Goal: Task Accomplishment & Management: Use online tool/utility

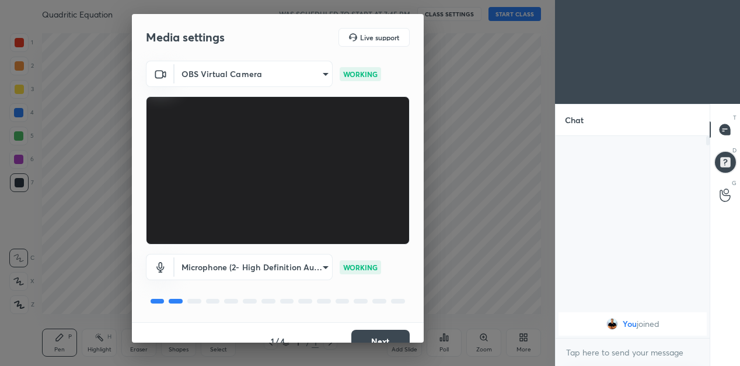
scroll to position [17, 0]
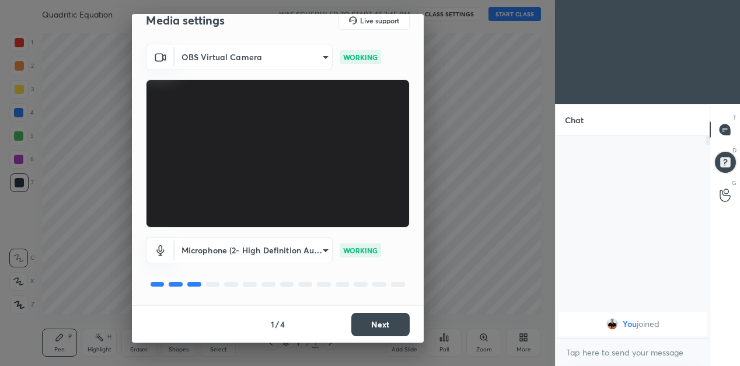
click at [388, 320] on button "Next" at bounding box center [380, 324] width 58 height 23
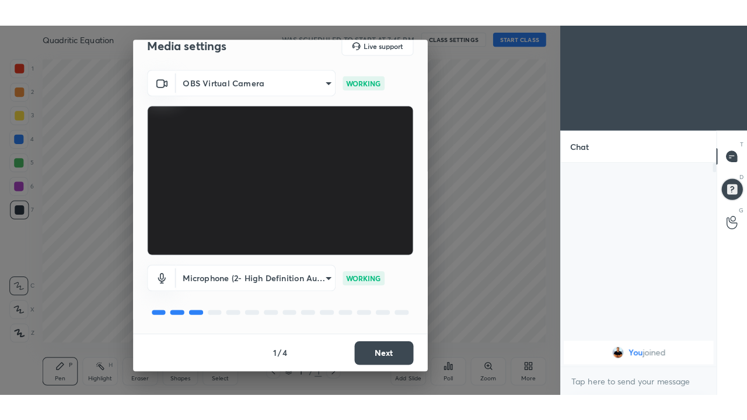
scroll to position [0, 0]
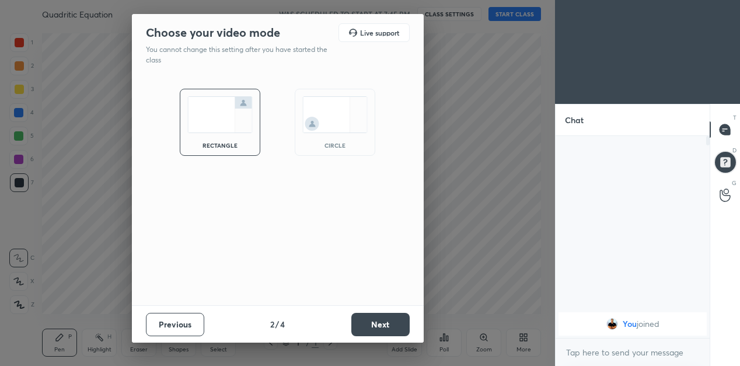
click at [386, 324] on button "Next" at bounding box center [380, 324] width 58 height 23
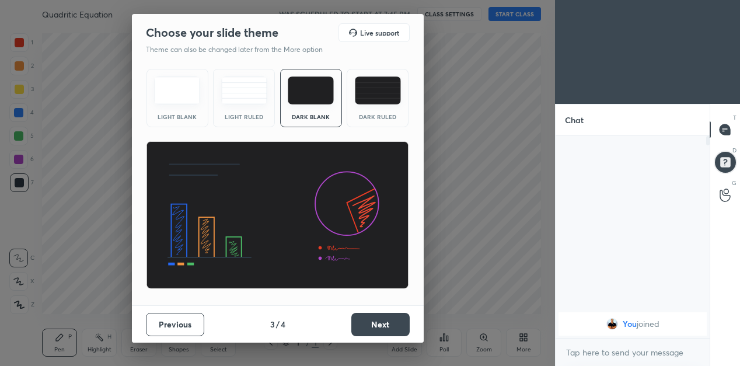
click at [387, 323] on button "Next" at bounding box center [380, 324] width 58 height 23
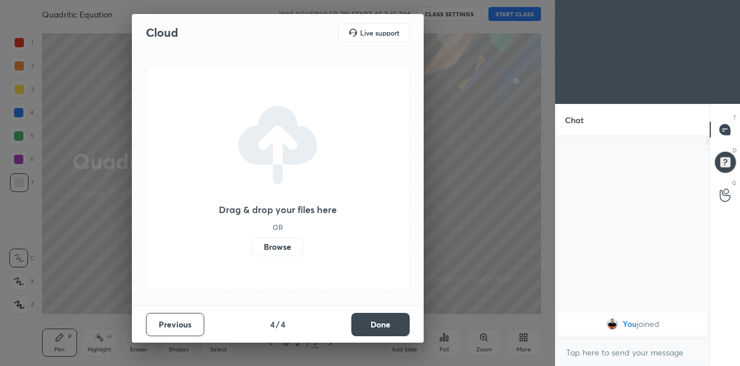
click at [390, 324] on button "Done" at bounding box center [380, 324] width 58 height 23
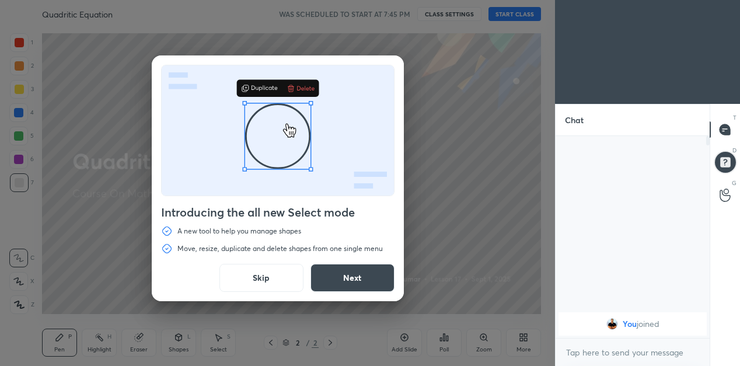
click at [255, 275] on button "Skip" at bounding box center [261, 278] width 84 height 28
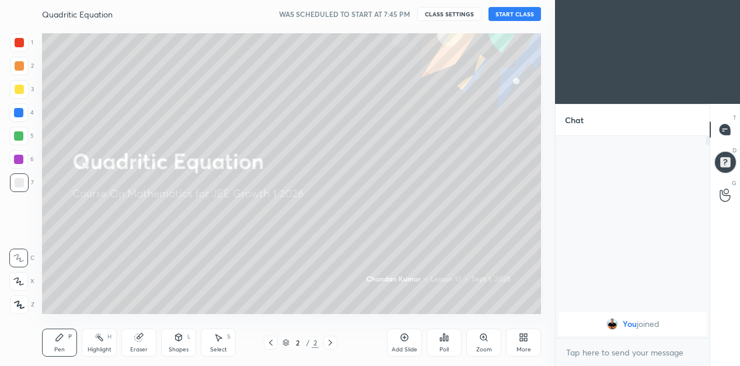
click at [512, 19] on button "START CLASS" at bounding box center [515, 14] width 53 height 14
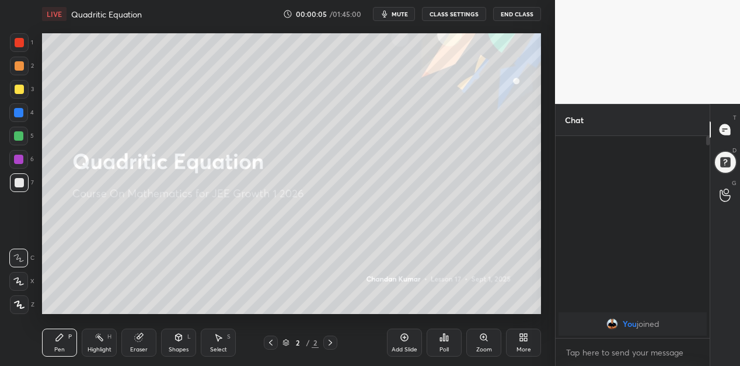
click at [400, 346] on div "Add Slide" at bounding box center [404, 343] width 35 height 28
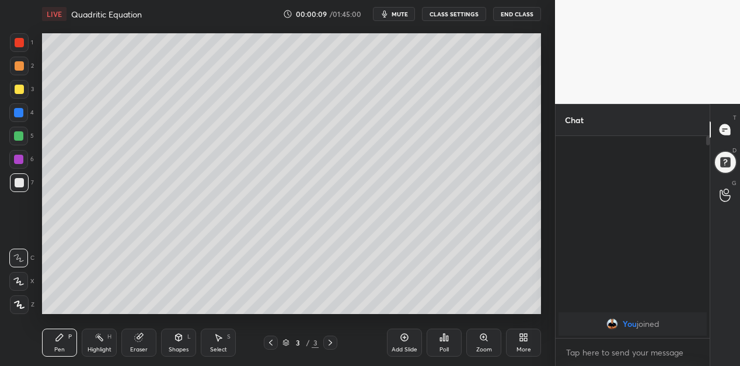
click at [520, 339] on icon at bounding box center [521, 339] width 3 height 3
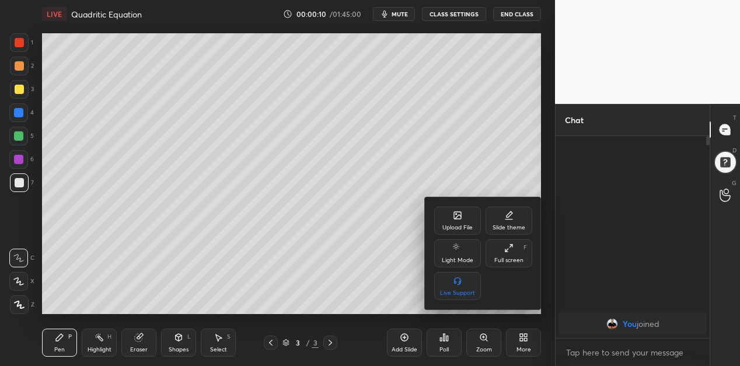
click at [501, 252] on div "Full screen F" at bounding box center [509, 253] width 47 height 28
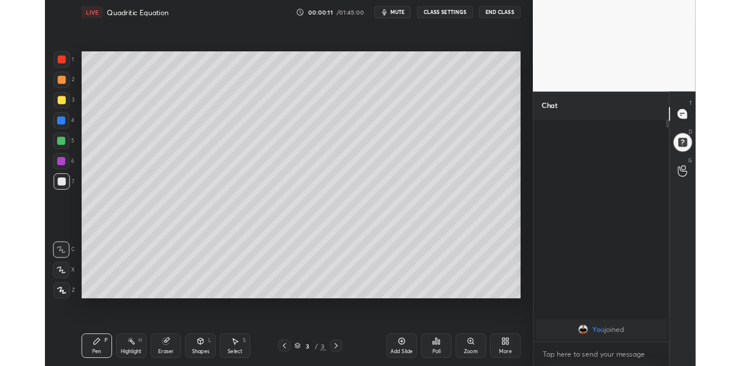
scroll to position [154, 152]
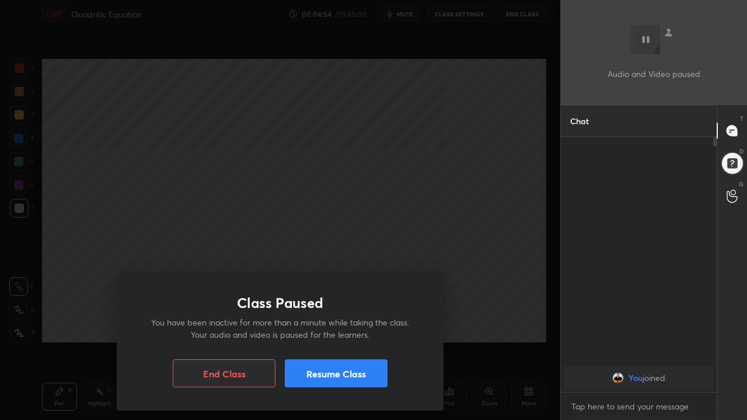
click at [335, 365] on button "Resume Class" at bounding box center [336, 374] width 103 height 28
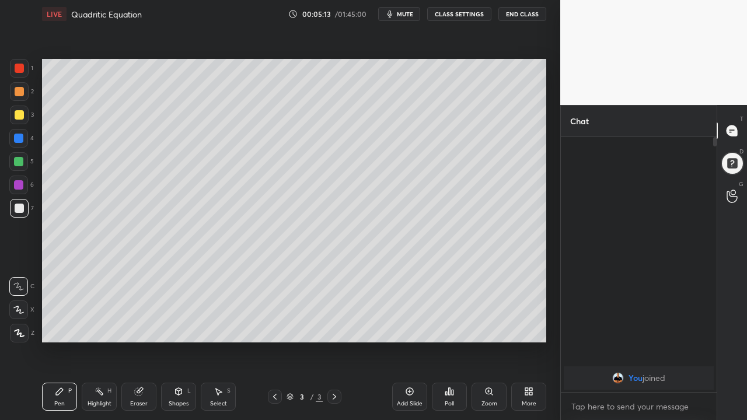
click at [21, 92] on div at bounding box center [19, 91] width 9 height 9
click at [23, 305] on div at bounding box center [18, 310] width 19 height 19
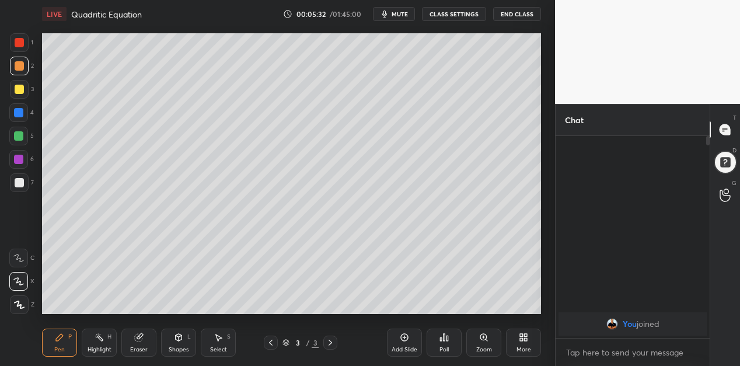
scroll to position [4, 4]
click at [549, 105] on div "1 2 3 4 5 6 7 C X Z C X Z E E Erase all H H LIVE Quadritic Equation 00:10:01 / …" at bounding box center [277, 183] width 555 height 366
click at [405, 347] on div "Add Slide" at bounding box center [405, 350] width 26 height 6
click at [137, 343] on div "Eraser" at bounding box center [138, 343] width 35 height 28
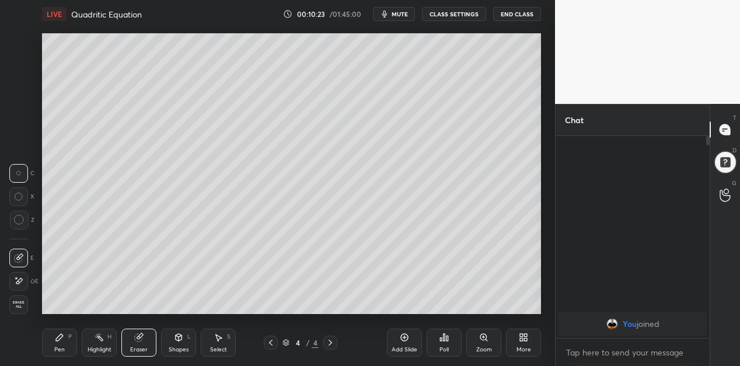
click at [57, 343] on div "Pen P" at bounding box center [59, 343] width 35 height 28
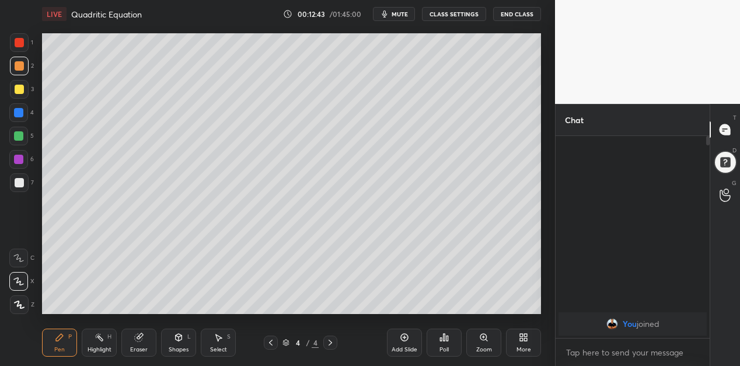
click at [397, 347] on div "Add Slide" at bounding box center [405, 350] width 26 height 6
click at [139, 347] on div "Eraser" at bounding box center [139, 350] width 18 height 6
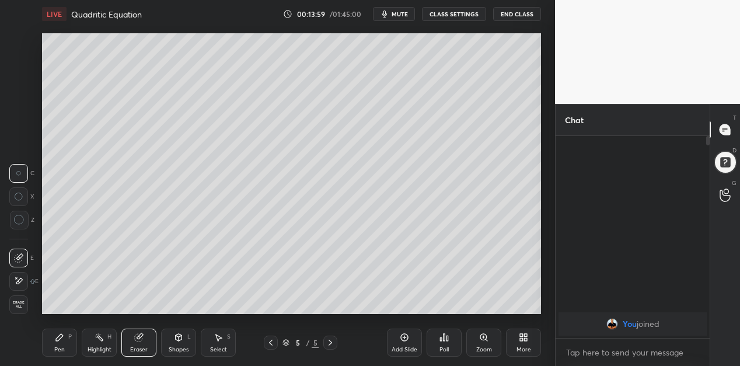
click at [18, 280] on icon at bounding box center [18, 281] width 9 height 10
click at [56, 340] on icon at bounding box center [59, 337] width 7 height 7
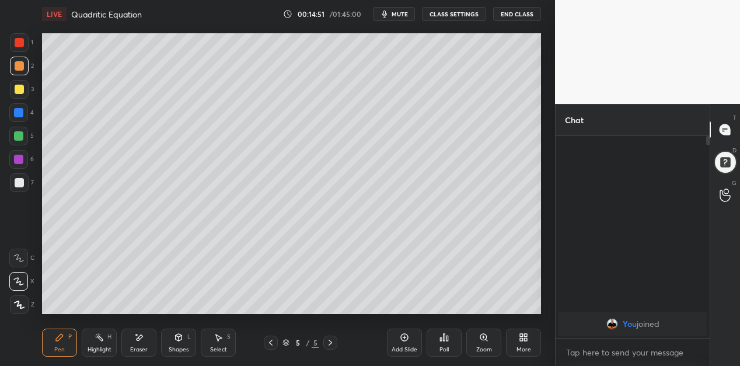
click at [401, 339] on icon at bounding box center [405, 338] width 8 height 8
click at [137, 341] on icon at bounding box center [138, 338] width 9 height 10
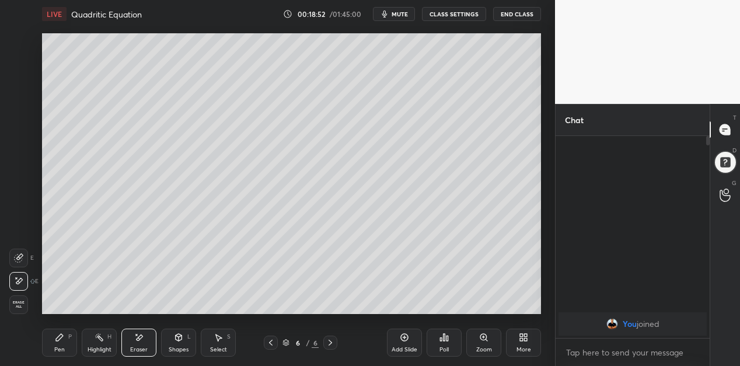
click at [58, 343] on div "Pen P" at bounding box center [59, 343] width 35 height 28
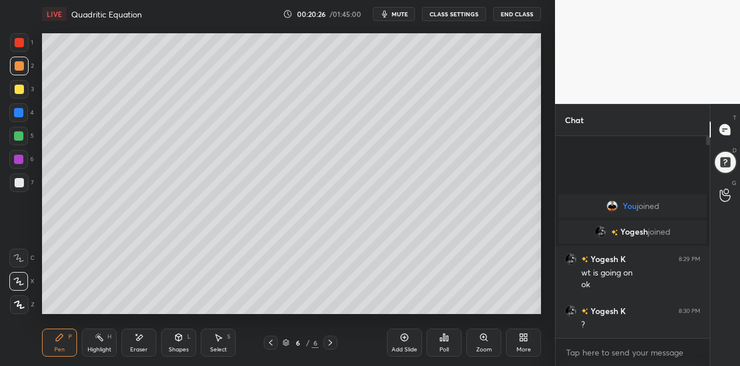
click at [23, 92] on div at bounding box center [19, 89] width 9 height 9
click at [17, 155] on div at bounding box center [18, 159] width 9 height 9
click at [23, 186] on div at bounding box center [19, 182] width 9 height 9
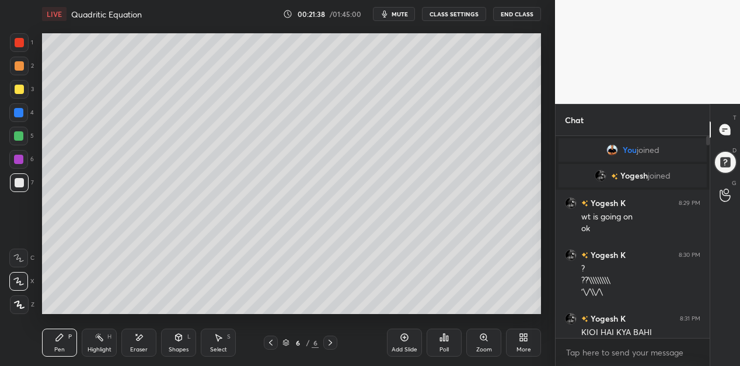
click at [404, 341] on icon at bounding box center [405, 338] width 8 height 8
click at [137, 344] on div "Eraser" at bounding box center [138, 343] width 35 height 28
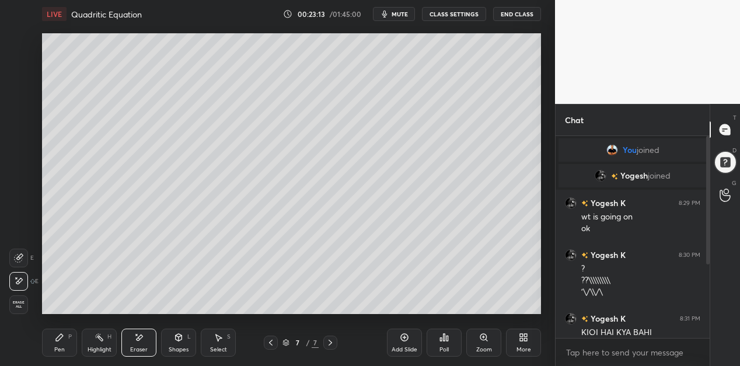
click at [65, 341] on div "Pen P" at bounding box center [59, 343] width 35 height 28
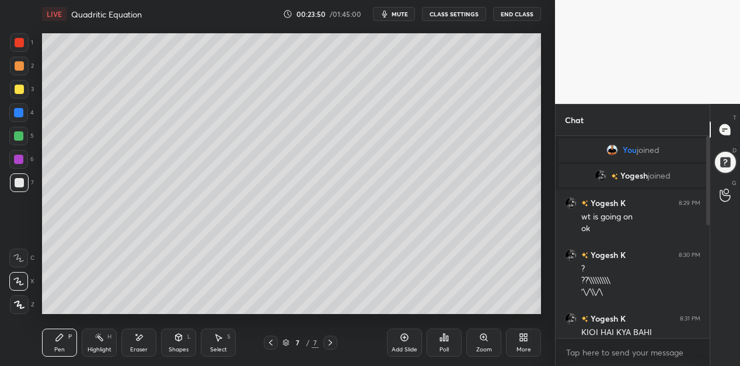
click at [15, 159] on div at bounding box center [18, 159] width 9 height 9
click at [144, 345] on div "Eraser" at bounding box center [138, 343] width 35 height 28
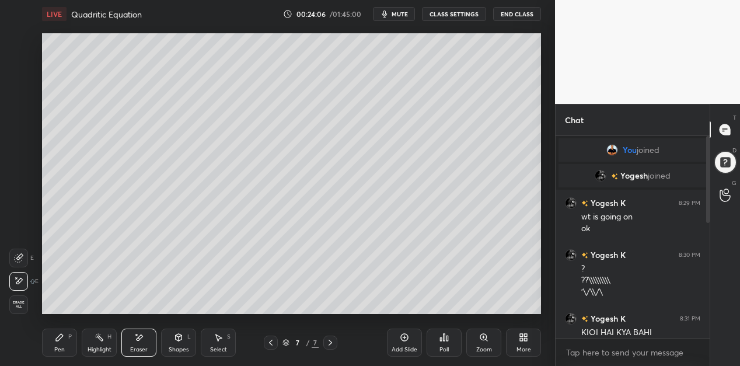
click at [99, 344] on div "Highlight H" at bounding box center [99, 343] width 35 height 28
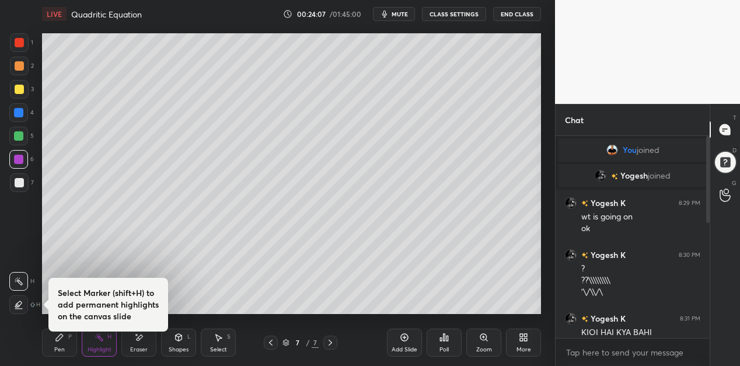
click at [66, 344] on div "Pen P" at bounding box center [59, 343] width 35 height 28
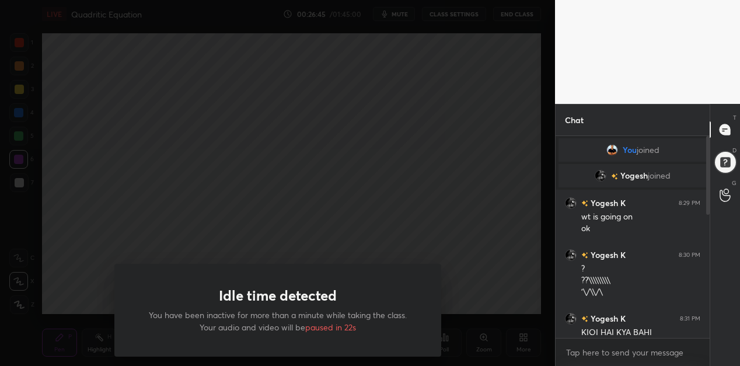
click at [429, 211] on div "Idle time detected You have been inactive for more than a minute while taking t…" at bounding box center [277, 183] width 555 height 366
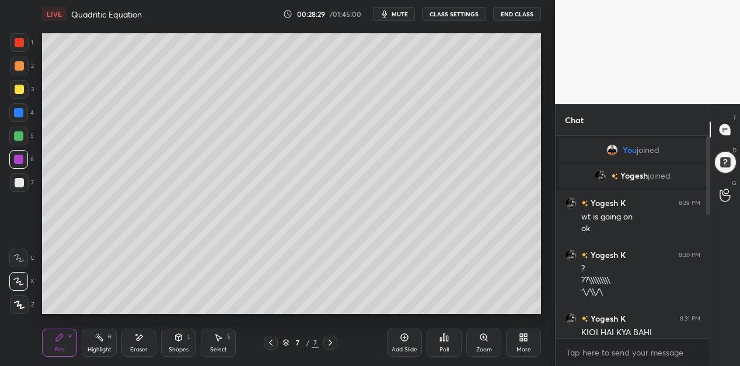
click at [405, 343] on div "Add Slide" at bounding box center [404, 343] width 35 height 28
click at [273, 343] on icon at bounding box center [270, 342] width 9 height 9
click at [271, 341] on icon at bounding box center [270, 342] width 9 height 9
click at [331, 343] on icon at bounding box center [331, 343] width 4 height 6
click at [391, 339] on div "Add Slide" at bounding box center [404, 343] width 35 height 28
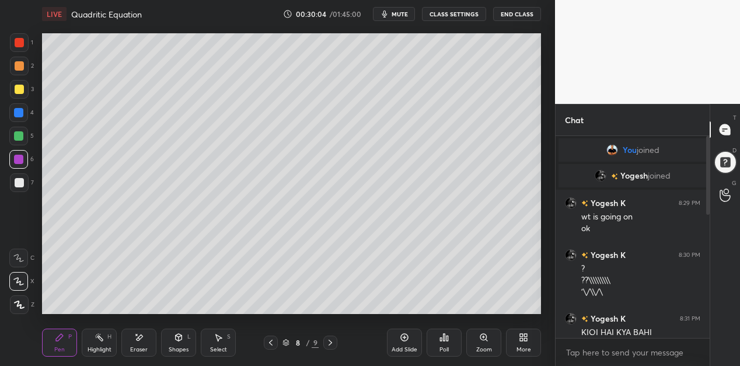
click at [266, 338] on icon at bounding box center [270, 342] width 9 height 9
click at [330, 340] on icon at bounding box center [330, 342] width 9 height 9
click at [135, 345] on div "Eraser" at bounding box center [138, 343] width 35 height 28
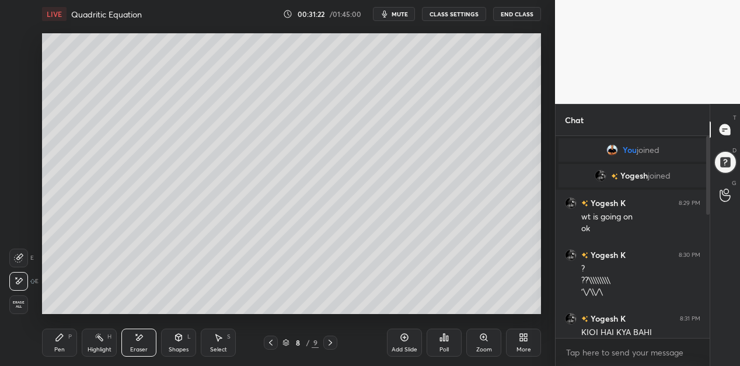
click at [62, 349] on div "Pen" at bounding box center [59, 350] width 11 height 6
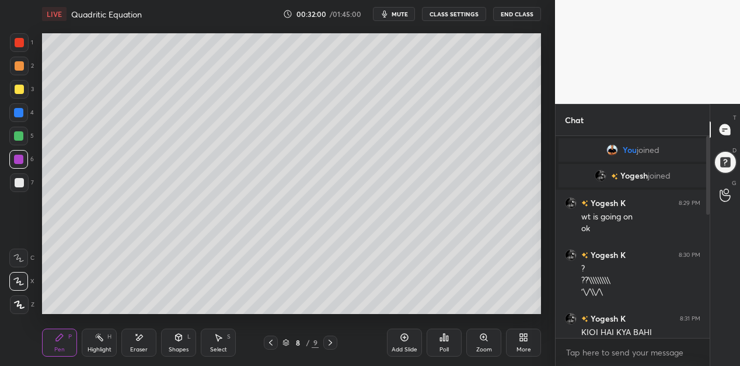
click at [402, 335] on icon at bounding box center [405, 338] width 8 height 8
click at [144, 342] on div "Eraser" at bounding box center [138, 343] width 35 height 28
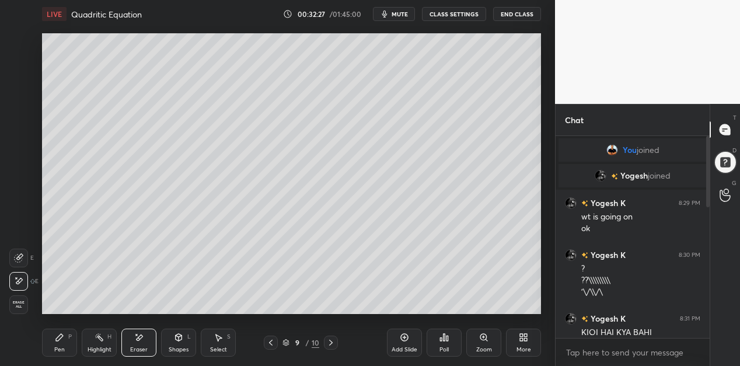
click at [67, 344] on div "Pen P" at bounding box center [59, 343] width 35 height 28
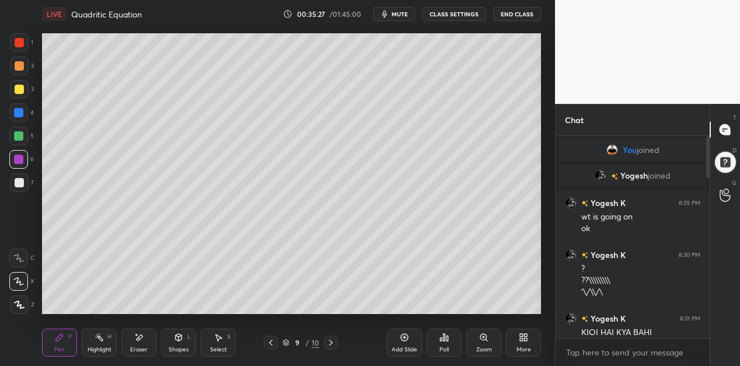
click at [144, 341] on div "Eraser" at bounding box center [138, 343] width 35 height 28
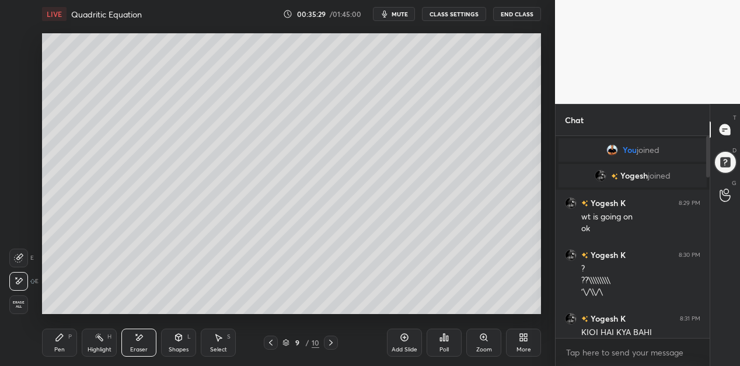
click at [65, 344] on div "Pen P" at bounding box center [59, 343] width 35 height 28
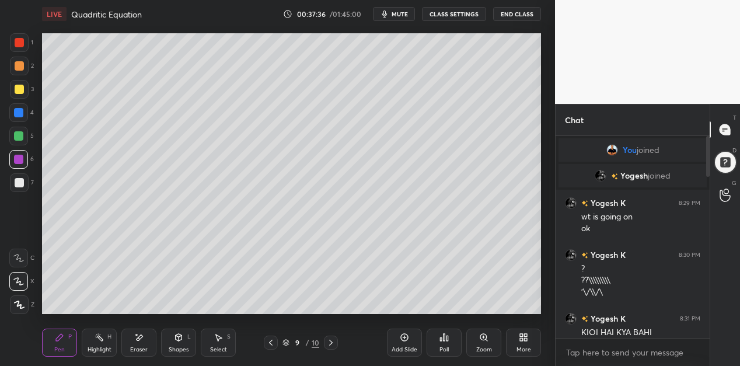
click at [19, 88] on div at bounding box center [19, 89] width 9 height 9
click at [403, 343] on div "Add Slide" at bounding box center [404, 343] width 35 height 28
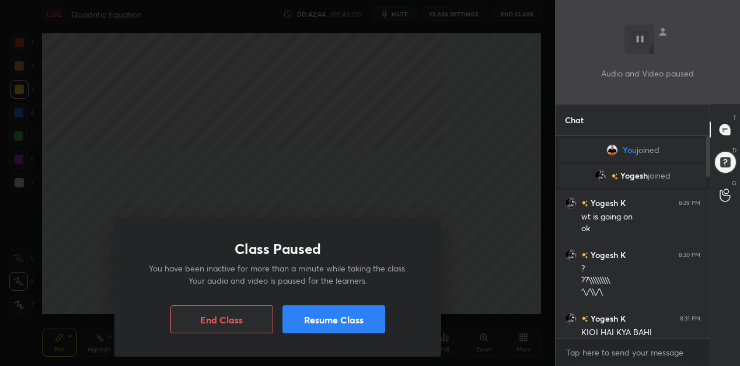
click at [305, 320] on button "Resume Class" at bounding box center [333, 319] width 103 height 28
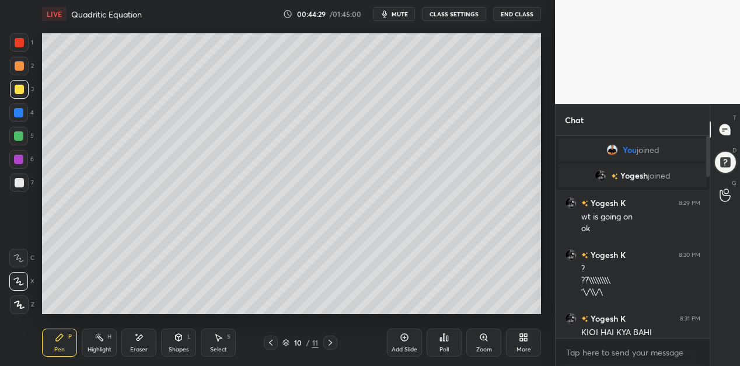
click at [22, 159] on div at bounding box center [18, 159] width 9 height 9
click at [271, 342] on icon at bounding box center [270, 342] width 9 height 9
click at [335, 341] on div at bounding box center [330, 343] width 14 height 14
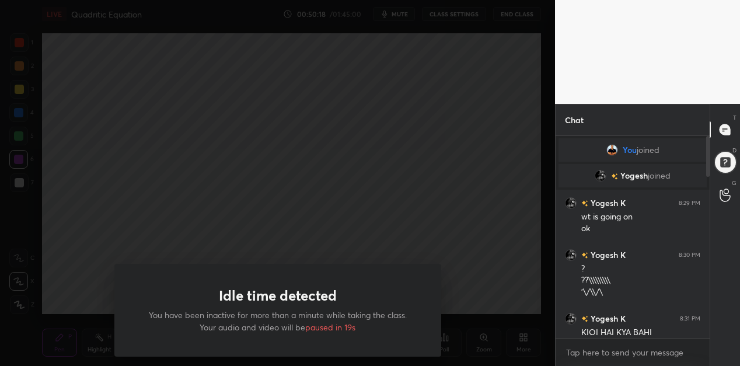
click at [412, 224] on div "Idle time detected You have been inactive for more than a minute while taking t…" at bounding box center [277, 183] width 555 height 366
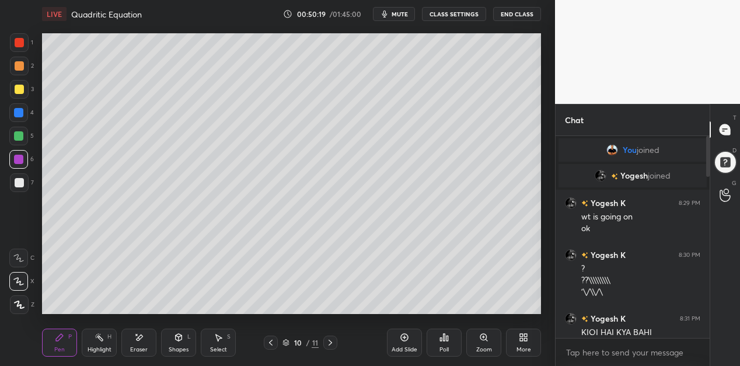
click at [404, 338] on icon at bounding box center [405, 338] width 4 height 4
click at [19, 182] on div at bounding box center [19, 182] width 9 height 9
click at [270, 340] on icon at bounding box center [270, 342] width 9 height 9
click at [332, 340] on icon at bounding box center [330, 342] width 9 height 9
click at [409, 344] on div "Add Slide" at bounding box center [404, 343] width 35 height 28
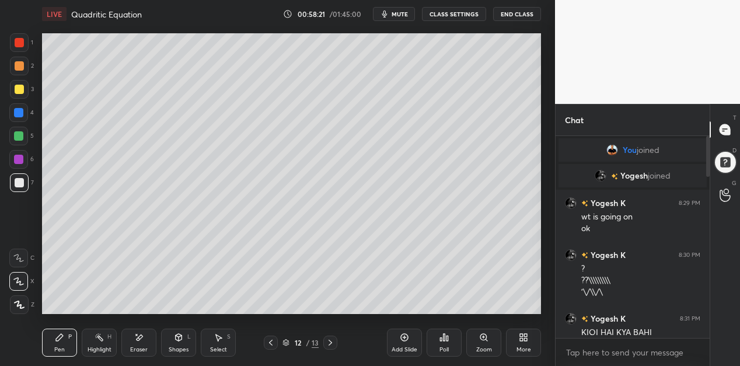
click at [23, 89] on div at bounding box center [19, 89] width 19 height 19
click at [107, 338] on div "H" at bounding box center [109, 337] width 4 height 6
click at [63, 340] on icon at bounding box center [59, 337] width 9 height 9
click at [144, 344] on div "Eraser" at bounding box center [138, 343] width 35 height 28
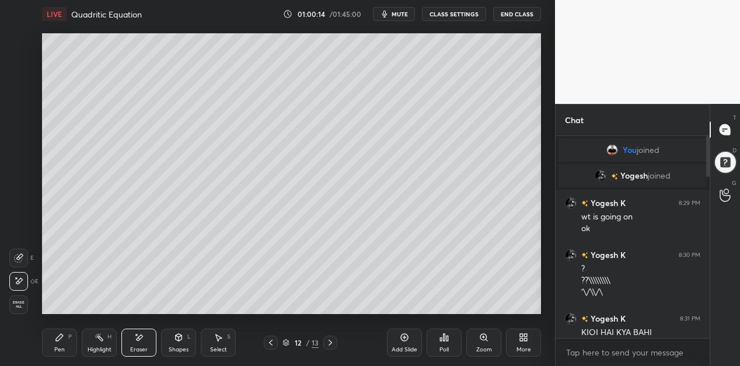
click at [48, 346] on div "Pen P" at bounding box center [59, 343] width 35 height 28
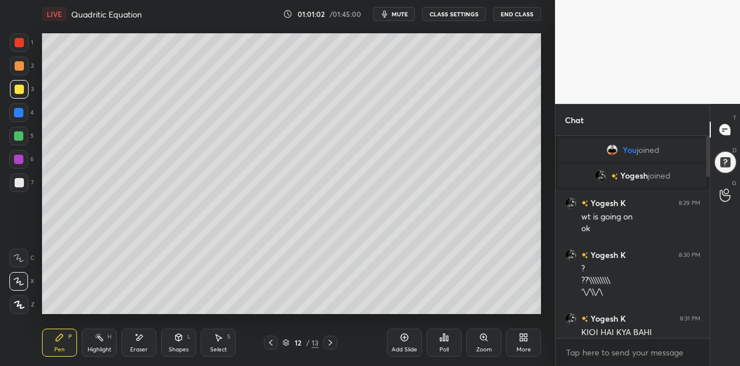
click at [143, 347] on div "Eraser" at bounding box center [139, 350] width 18 height 6
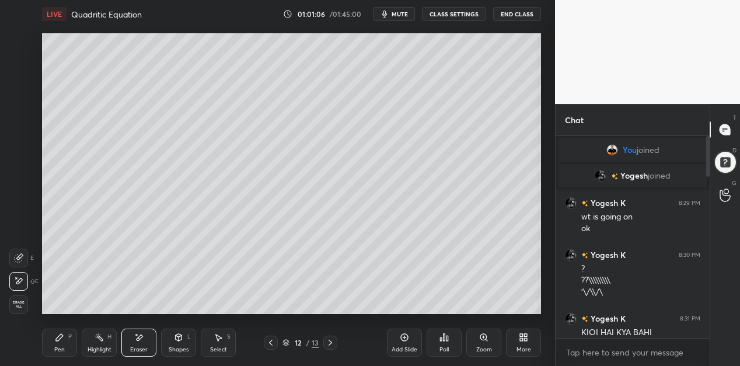
click at [68, 343] on div "Pen P" at bounding box center [59, 343] width 35 height 28
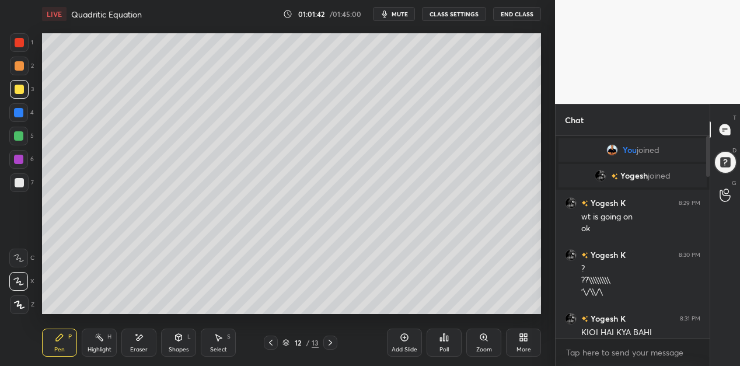
click at [400, 340] on icon at bounding box center [404, 337] width 9 height 9
click at [271, 342] on icon at bounding box center [270, 342] width 9 height 9
click at [329, 338] on icon at bounding box center [330, 342] width 9 height 9
click at [404, 340] on icon at bounding box center [404, 337] width 9 height 9
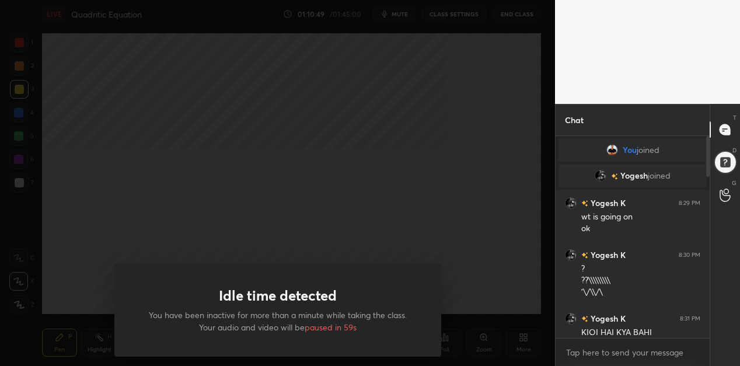
click at [70, 255] on div "Idle time detected You have been inactive for more than a minute while taking t…" at bounding box center [277, 183] width 555 height 366
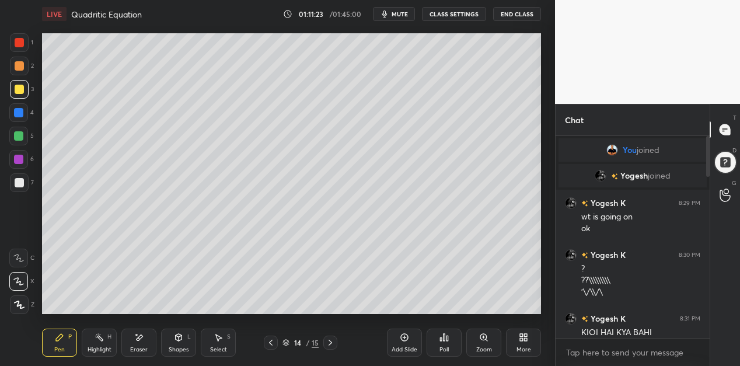
click at [142, 341] on icon at bounding box center [138, 338] width 9 height 10
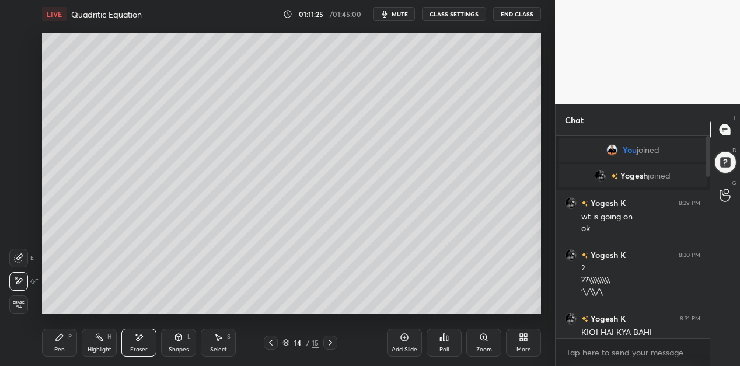
click at [74, 341] on div "Pen P" at bounding box center [59, 343] width 35 height 28
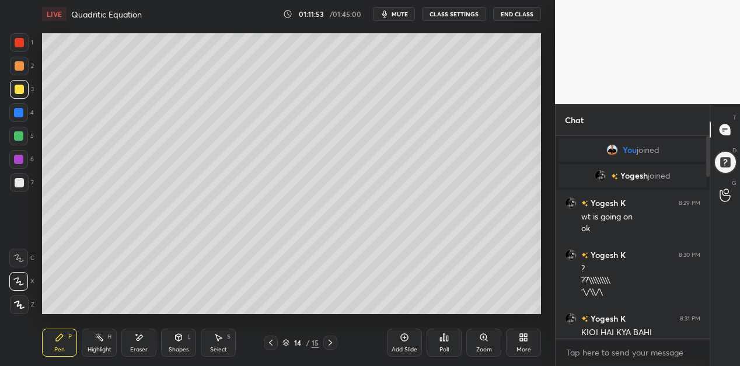
click at [269, 340] on icon at bounding box center [270, 342] width 9 height 9
click at [330, 340] on icon at bounding box center [330, 342] width 9 height 9
click at [270, 340] on icon at bounding box center [270, 342] width 9 height 9
click at [271, 342] on icon at bounding box center [270, 342] width 9 height 9
click at [20, 159] on div at bounding box center [18, 159] width 9 height 9
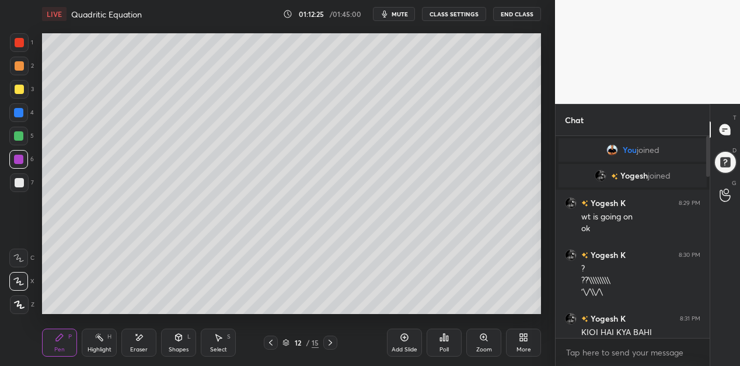
click at [328, 336] on div at bounding box center [330, 343] width 14 height 14
click at [272, 343] on icon at bounding box center [270, 342] width 9 height 9
click at [331, 341] on icon at bounding box center [330, 342] width 9 height 9
click at [330, 343] on icon at bounding box center [330, 342] width 9 height 9
click at [331, 341] on icon at bounding box center [331, 343] width 4 height 6
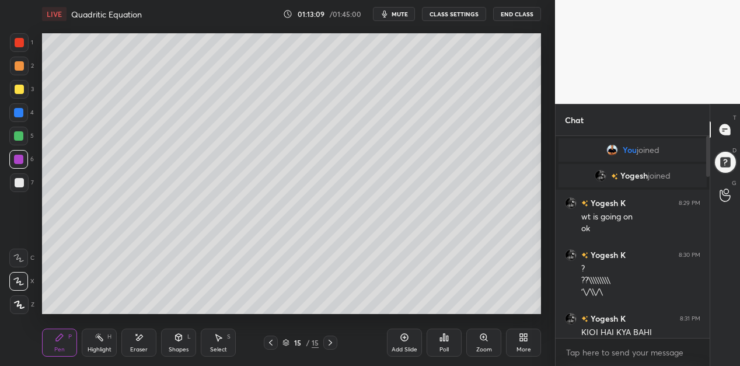
click at [331, 342] on icon at bounding box center [330, 342] width 9 height 9
click at [330, 343] on icon at bounding box center [330, 342] width 9 height 9
click at [272, 341] on icon at bounding box center [270, 342] width 9 height 9
click at [330, 343] on icon at bounding box center [330, 342] width 9 height 9
click at [142, 342] on icon at bounding box center [138, 338] width 9 height 10
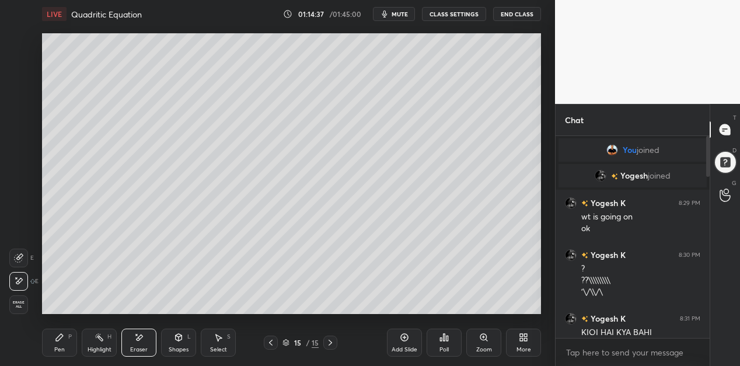
click at [65, 339] on div "Pen P" at bounding box center [59, 343] width 35 height 28
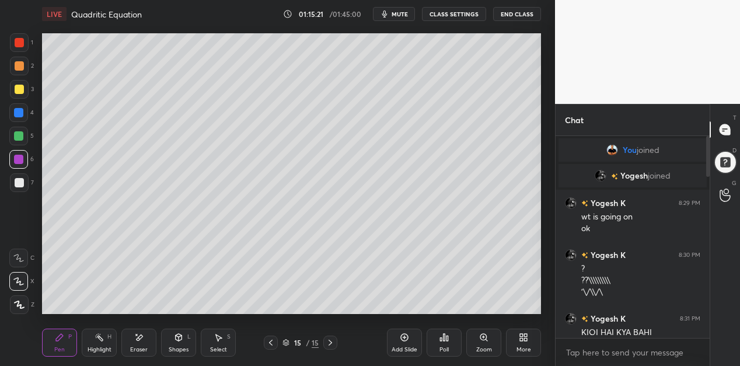
click at [139, 344] on div "Eraser" at bounding box center [138, 343] width 35 height 28
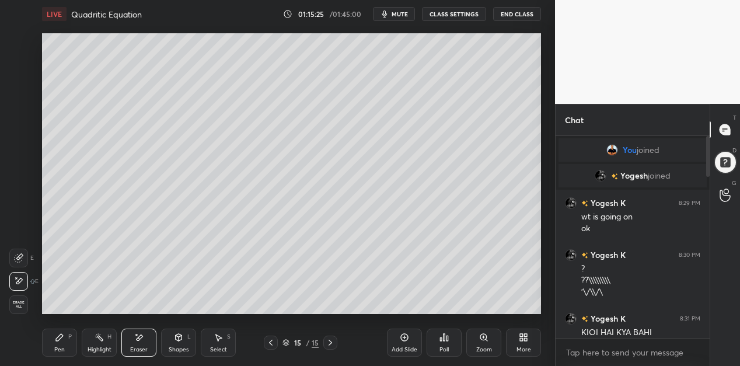
click at [58, 347] on div "Pen" at bounding box center [59, 350] width 11 height 6
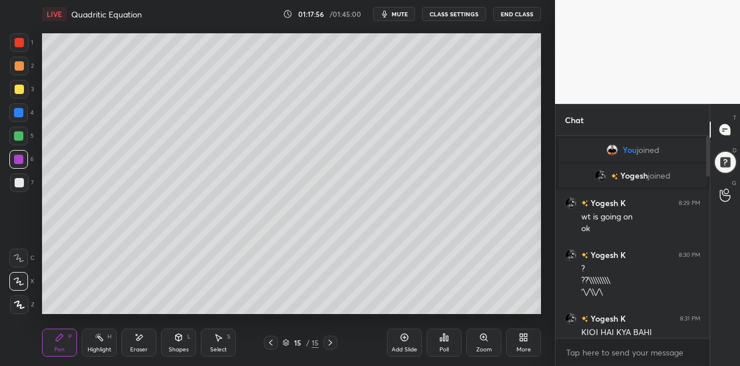
click at [271, 341] on icon at bounding box center [271, 343] width 4 height 6
click at [267, 336] on div at bounding box center [271, 343] width 14 height 14
click at [271, 340] on icon at bounding box center [270, 342] width 9 height 9
click at [401, 340] on icon at bounding box center [404, 337] width 9 height 9
click at [271, 343] on icon at bounding box center [270, 342] width 9 height 9
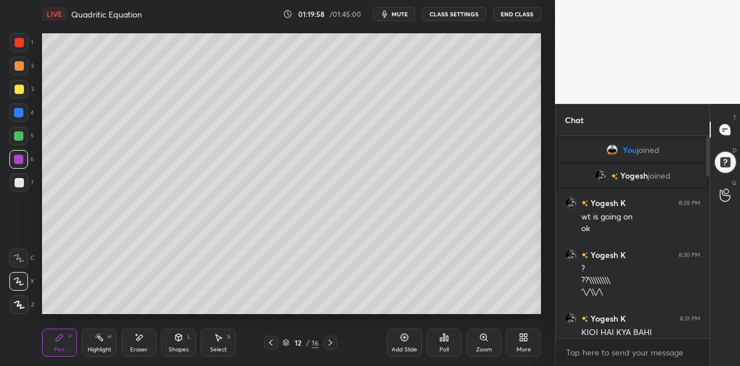
click at [332, 344] on icon at bounding box center [330, 342] width 9 height 9
click at [330, 343] on icon at bounding box center [330, 342] width 9 height 9
click at [332, 341] on icon at bounding box center [330, 342] width 9 height 9
click at [332, 343] on icon at bounding box center [330, 342] width 9 height 9
click at [330, 343] on icon at bounding box center [330, 342] width 9 height 9
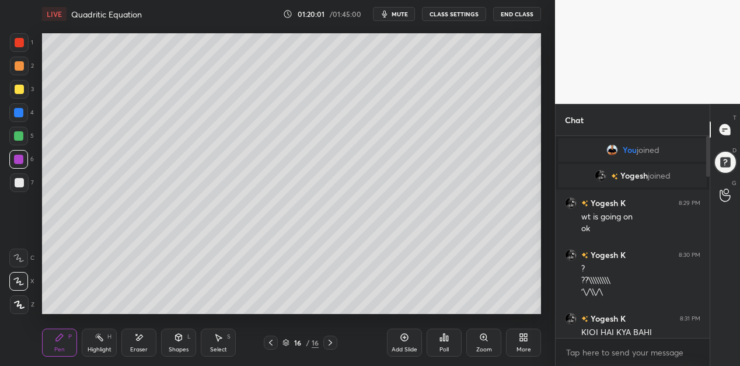
click at [399, 341] on div "Add Slide" at bounding box center [404, 343] width 35 height 28
click at [15, 179] on div at bounding box center [19, 182] width 9 height 9
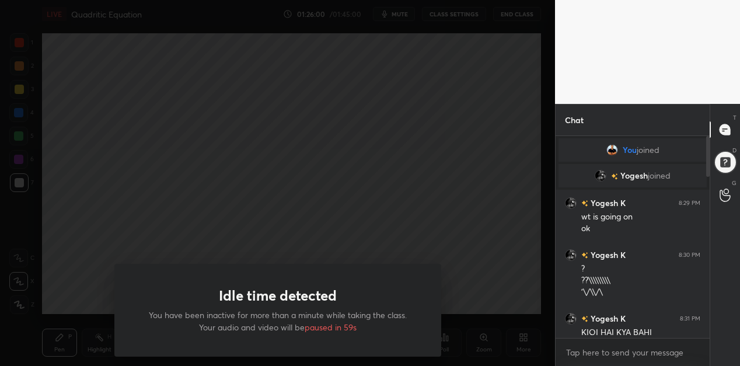
click at [406, 218] on div "Idle time detected You have been inactive for more than a minute while taking t…" at bounding box center [277, 183] width 555 height 366
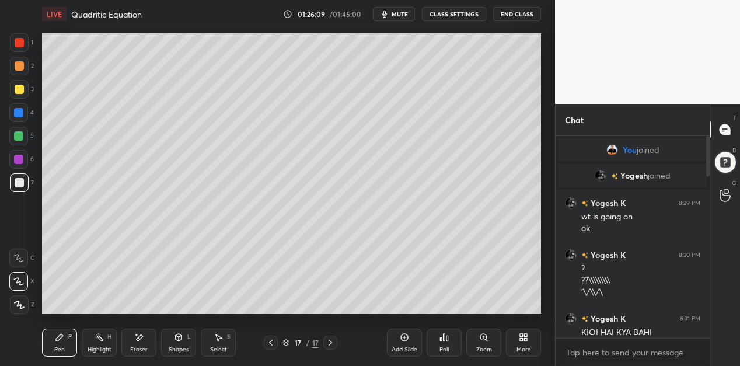
click at [135, 343] on div "Eraser" at bounding box center [138, 343] width 35 height 28
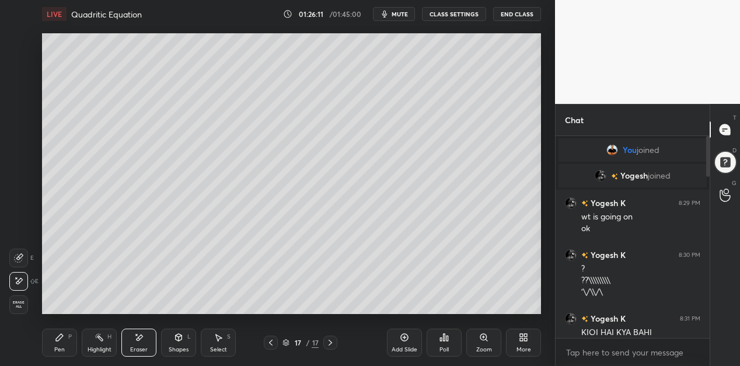
click at [52, 346] on div "Pen P" at bounding box center [59, 343] width 35 height 28
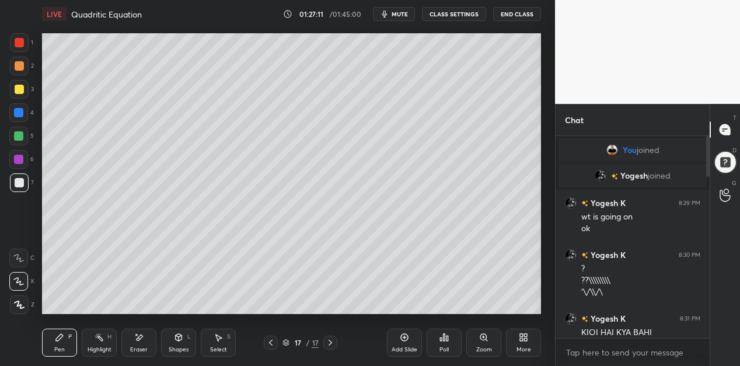
click at [406, 341] on icon at bounding box center [404, 337] width 9 height 9
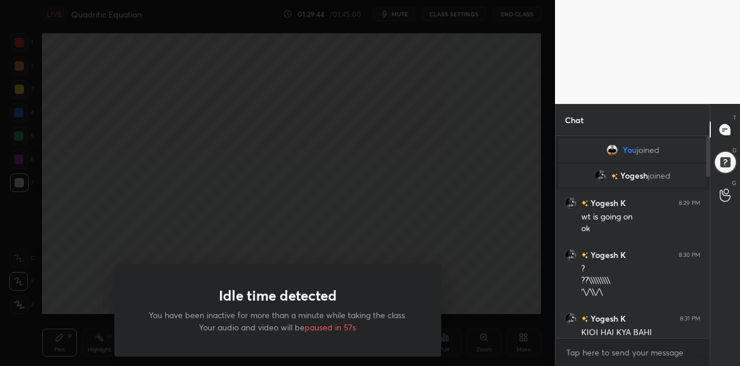
click at [142, 225] on div "Idle time detected You have been inactive for more than a minute while taking t…" at bounding box center [277, 183] width 555 height 366
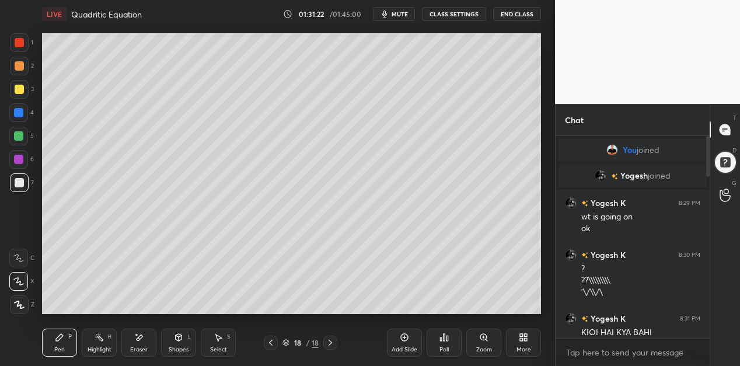
click at [271, 342] on icon at bounding box center [270, 342] width 9 height 9
click at [336, 341] on div at bounding box center [330, 343] width 14 height 14
click at [402, 340] on icon at bounding box center [405, 338] width 8 height 8
click at [143, 344] on div "Eraser" at bounding box center [138, 343] width 35 height 28
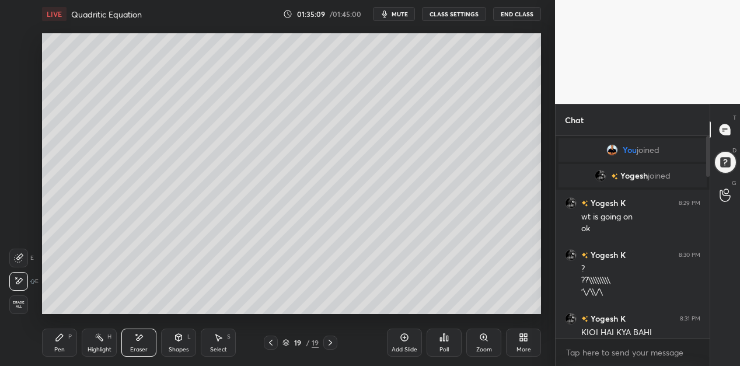
click at [61, 341] on icon at bounding box center [59, 337] width 9 height 9
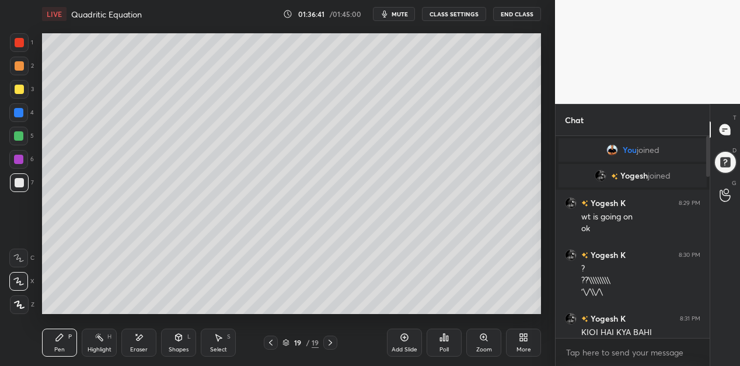
click at [404, 340] on icon at bounding box center [404, 337] width 9 height 9
click at [270, 343] on icon at bounding box center [270, 342] width 9 height 9
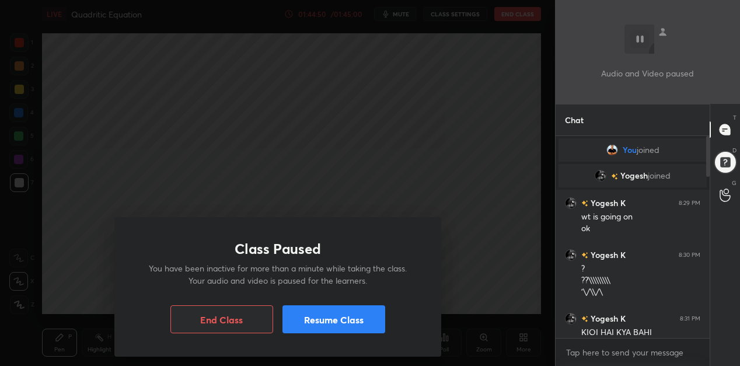
click at [339, 318] on button "Resume Class" at bounding box center [333, 319] width 103 height 28
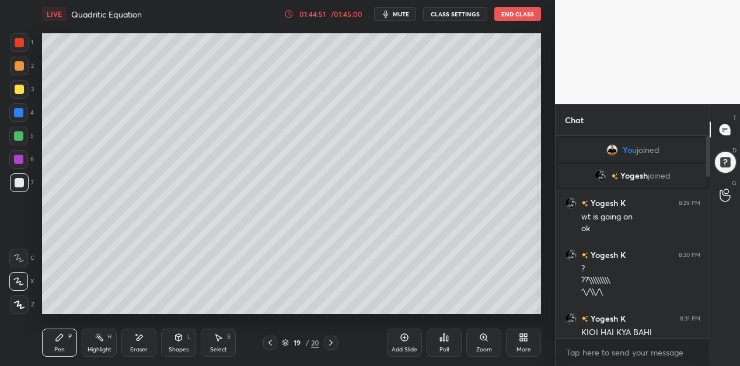
click at [516, 12] on button "End Class" at bounding box center [517, 14] width 47 height 14
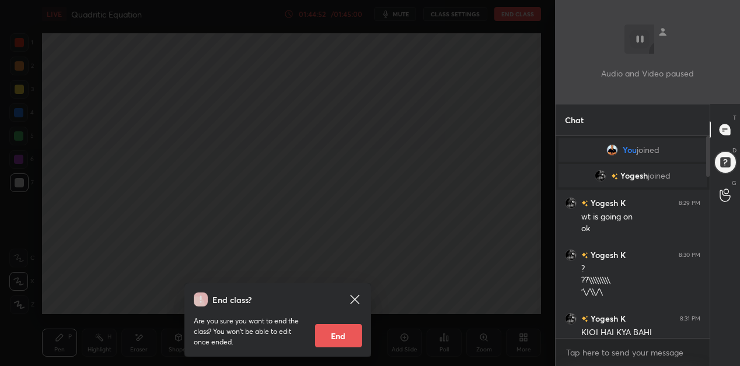
click at [340, 329] on button "End" at bounding box center [338, 335] width 47 height 23
type textarea "x"
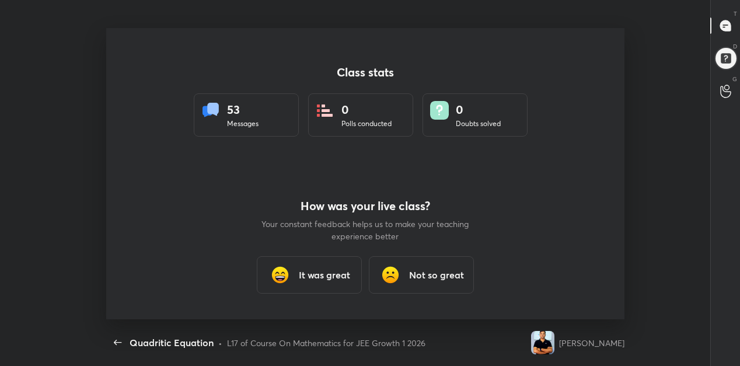
scroll to position [0, 0]
